Goal: Navigation & Orientation: Find specific page/section

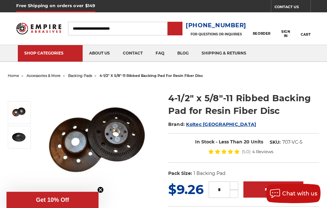
click at [303, 23] on icon at bounding box center [306, 23] width 8 height 7
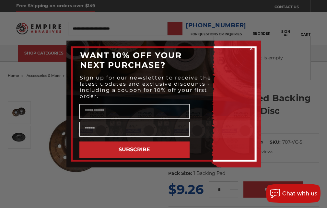
click at [250, 49] on circle "Close dialog" at bounding box center [251, 49] width 6 height 6
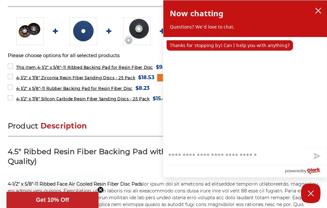
scroll to position [284, 0]
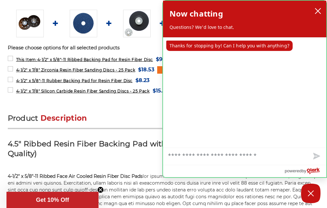
click at [251, 23] on div "Now chatting Questions? We'd love to chat." at bounding box center [245, 18] width 151 height 23
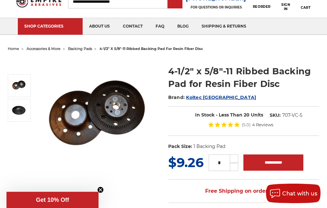
scroll to position [0, 0]
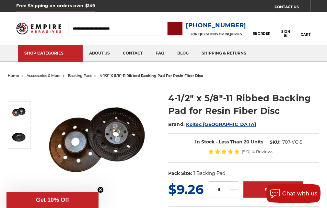
click at [182, 29] on input "submit" at bounding box center [175, 28] width 13 height 13
click at [149, 46] on link "faq" at bounding box center [160, 53] width 22 height 17
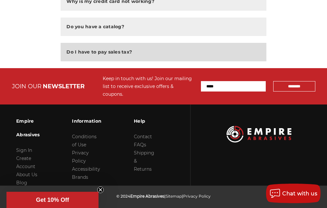
scroll to position [568, 0]
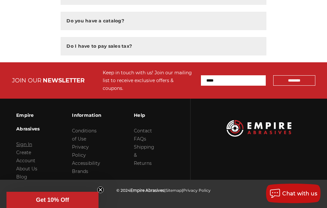
click at [19, 141] on link "Sign In" at bounding box center [24, 144] width 16 height 6
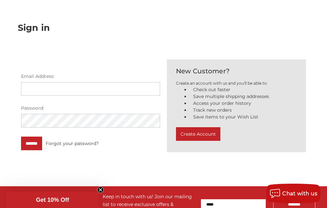
scroll to position [31, 0]
